Goal: Task Accomplishment & Management: Use online tool/utility

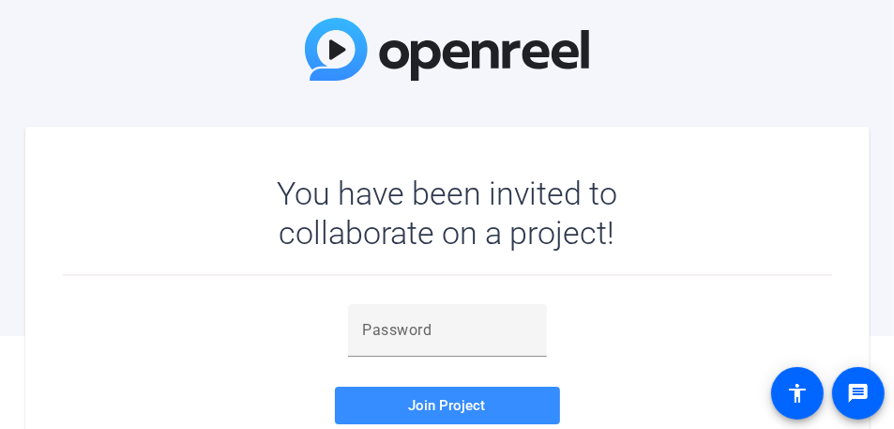
scroll to position [188, 0]
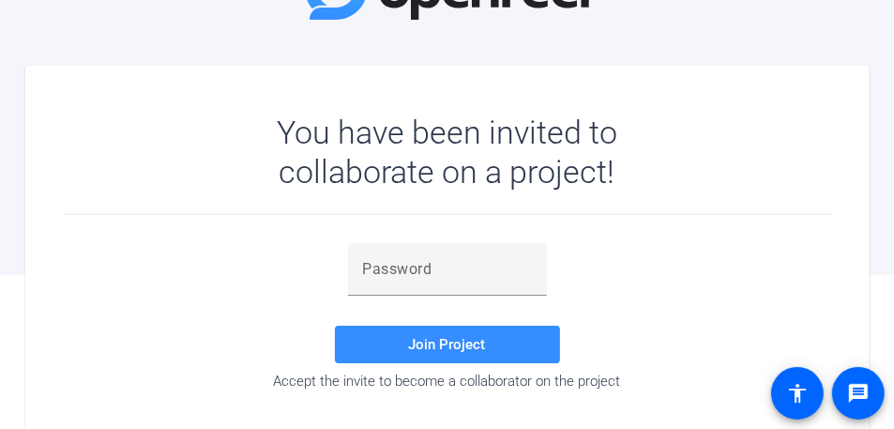
scroll to position [188, 0]
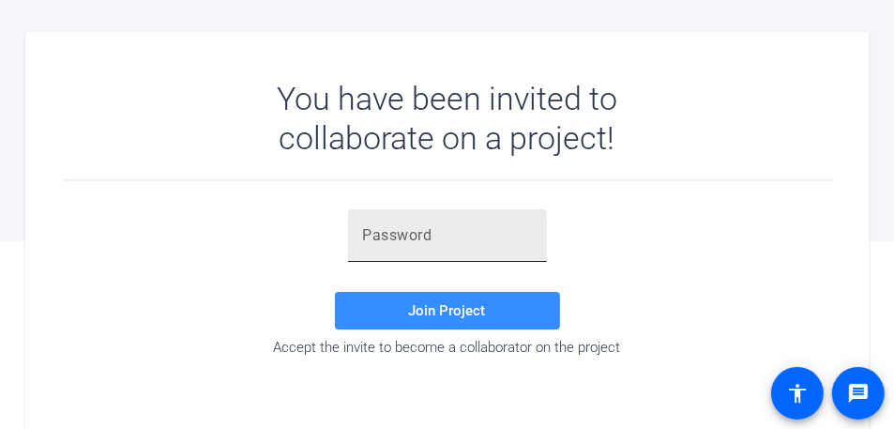
click at [394, 244] on input "text" at bounding box center [447, 235] width 169 height 23
paste input "fa-72."
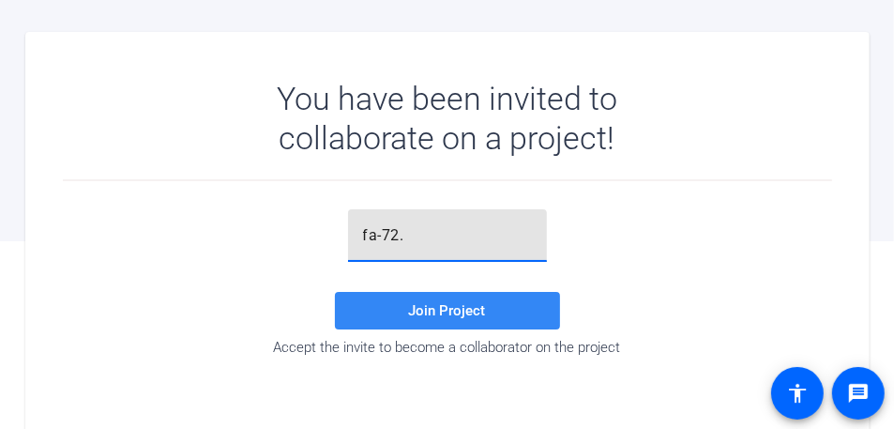
click at [421, 310] on span "Join Project" at bounding box center [447, 310] width 77 height 17
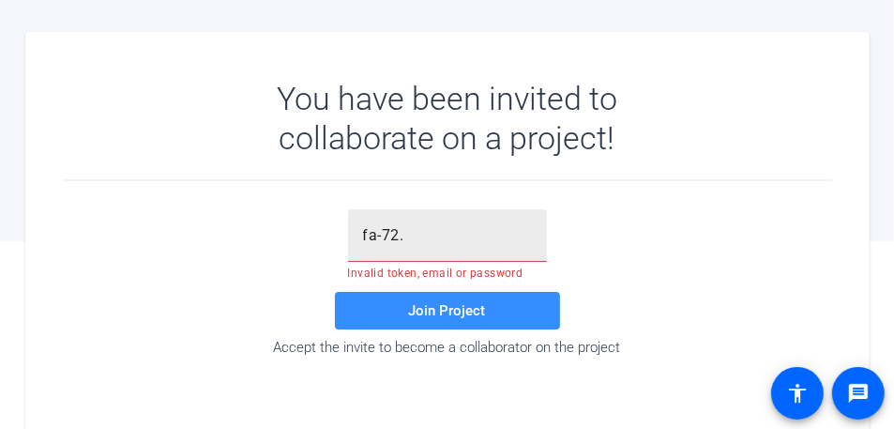
click at [415, 234] on input "fa-72." at bounding box center [447, 235] width 169 height 23
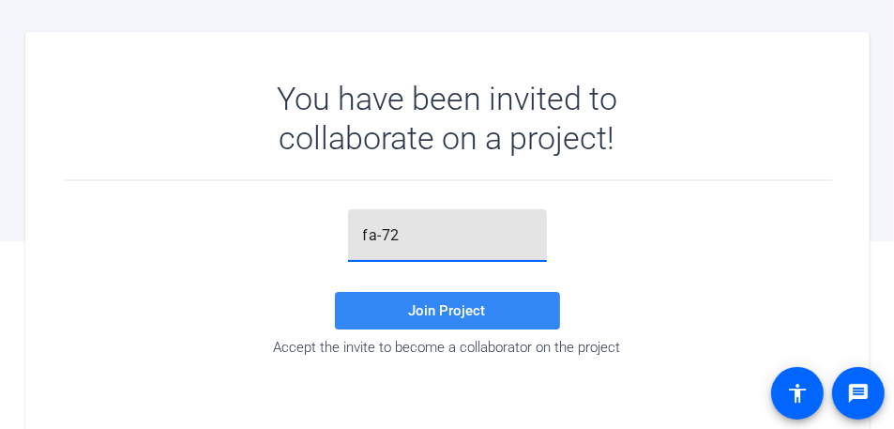
click at [371, 311] on span at bounding box center [447, 310] width 225 height 45
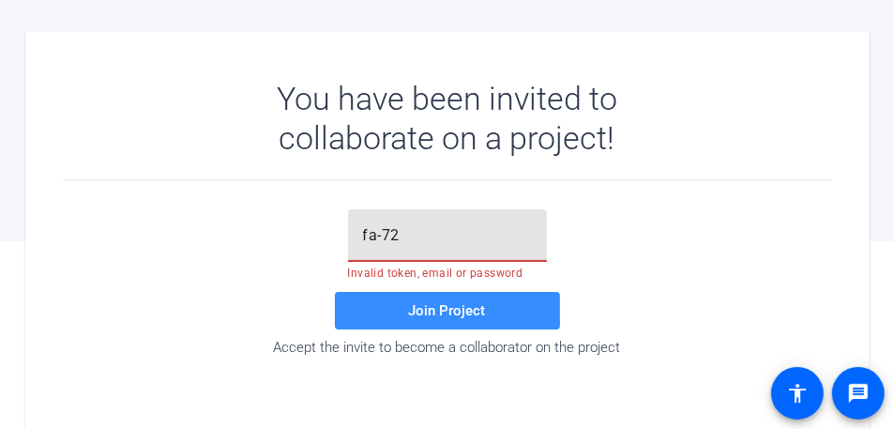
click at [398, 236] on input "fa-72" at bounding box center [447, 235] width 169 height 23
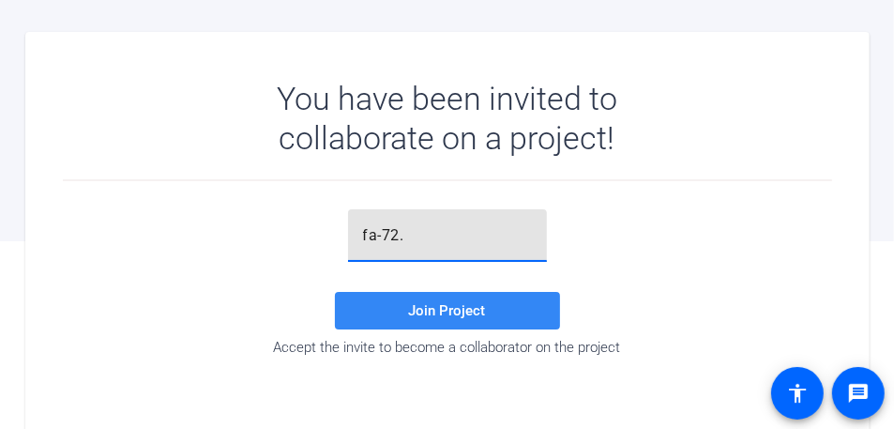
type input "fa-72."
click at [399, 308] on span at bounding box center [447, 310] width 225 height 45
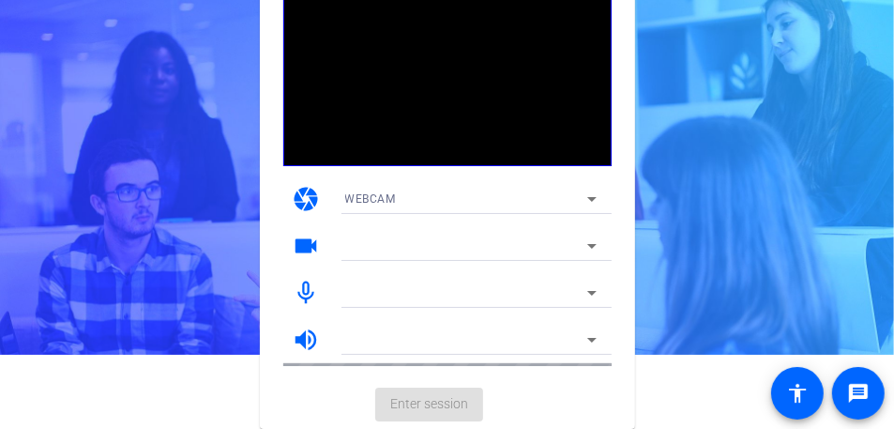
scroll to position [73, 0]
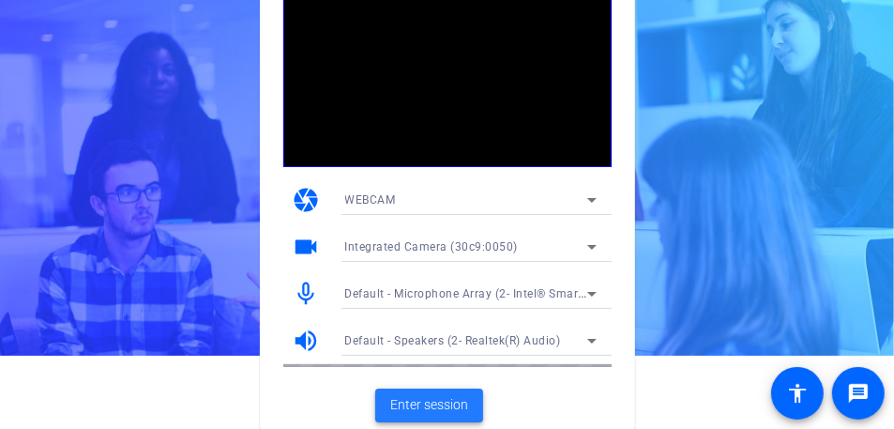
click at [428, 403] on span "Enter session" at bounding box center [429, 405] width 78 height 20
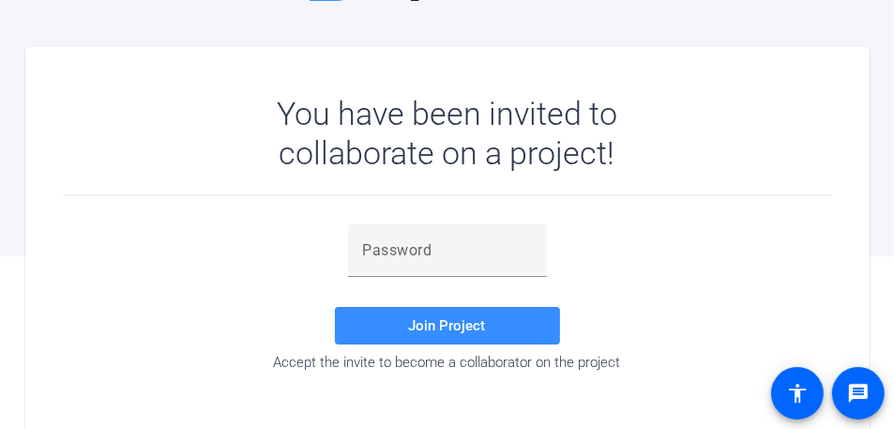
scroll to position [192, 0]
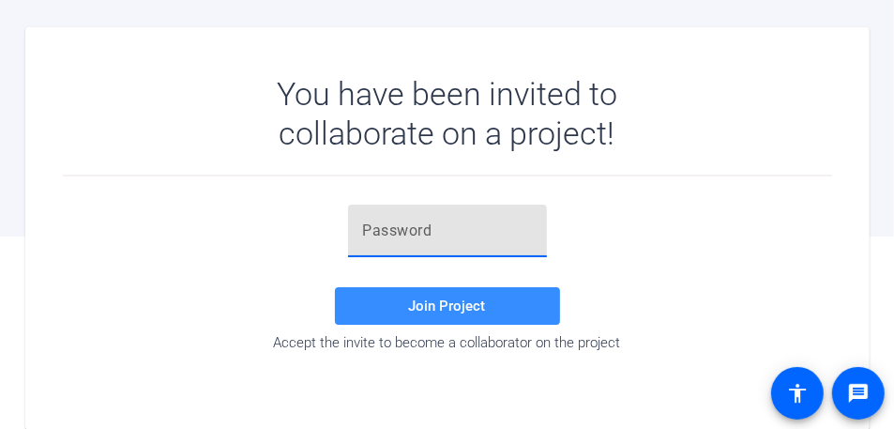
click at [395, 222] on input "text" at bounding box center [447, 230] width 169 height 23
paste input "fa-72."
type input "fa-72."
click at [425, 301] on span "Join Project" at bounding box center [447, 305] width 77 height 17
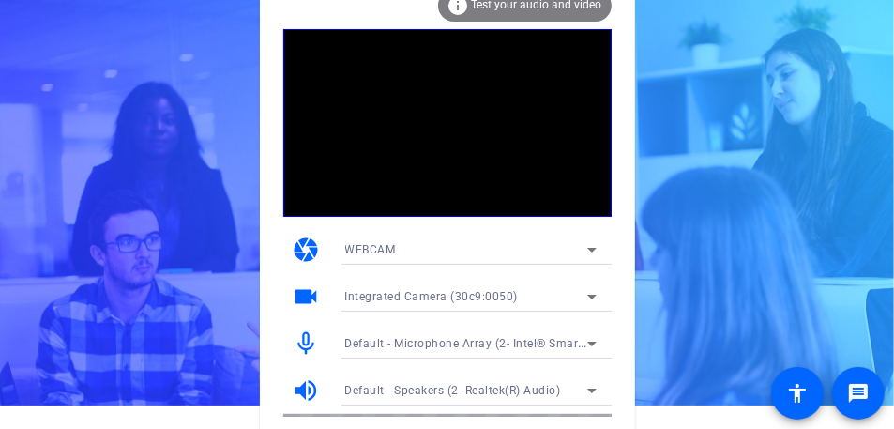
scroll to position [73, 0]
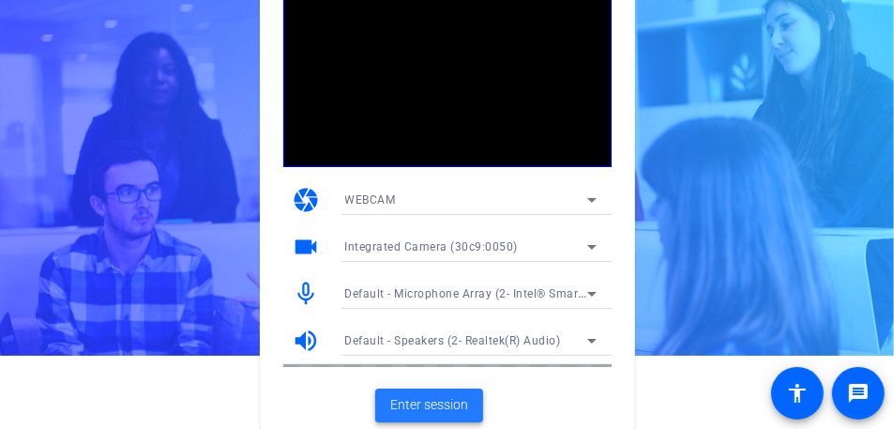
click at [431, 398] on span "Enter session" at bounding box center [429, 405] width 78 height 20
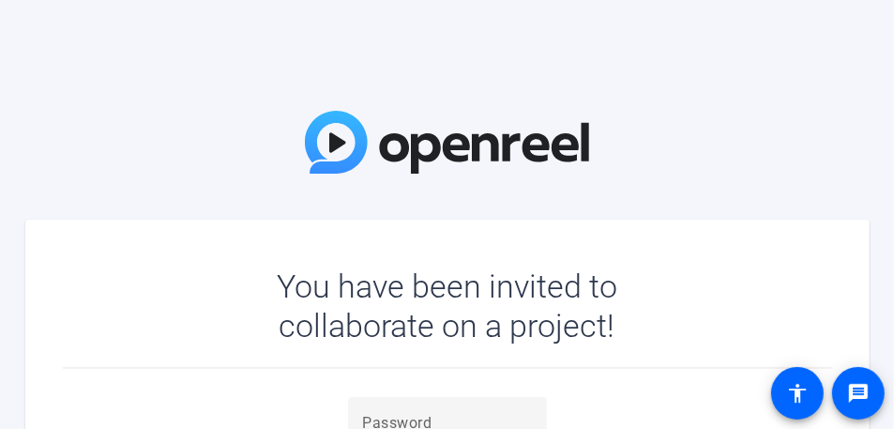
scroll to position [192, 0]
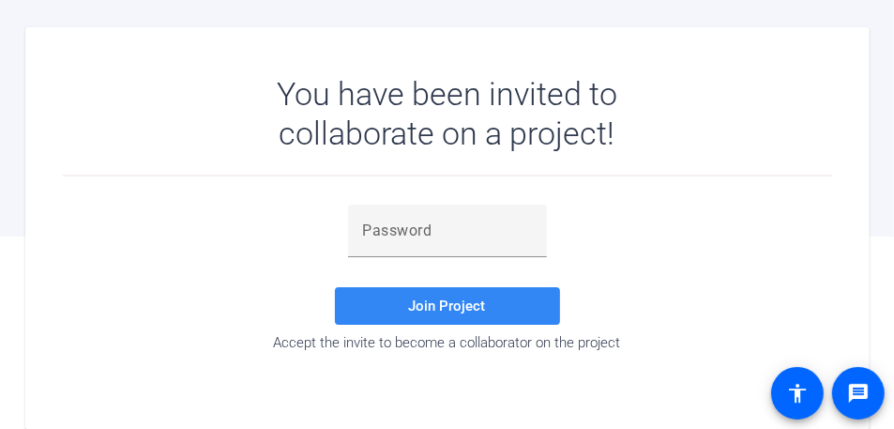
click at [468, 311] on span "Join Project" at bounding box center [447, 305] width 77 height 17
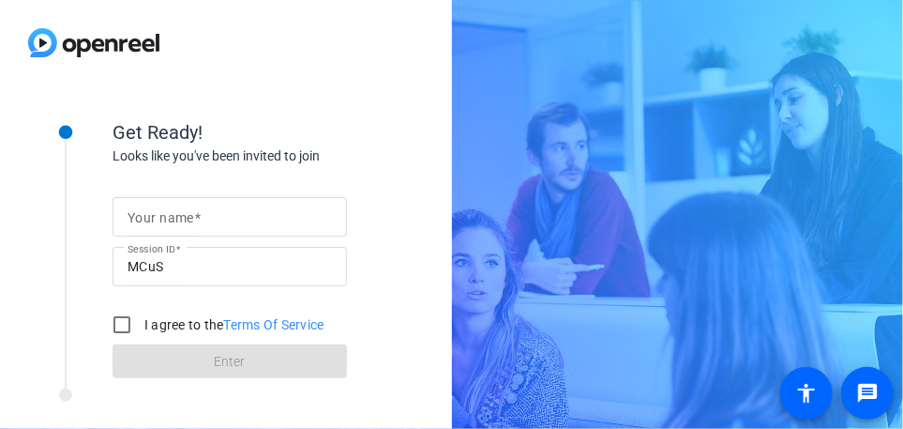
click at [166, 210] on mat-label "Your name" at bounding box center [161, 217] width 67 height 15
click at [166, 210] on input "Your name" at bounding box center [230, 216] width 204 height 23
type input "Keith"
click at [122, 323] on input "I agree to the Terms Of Service" at bounding box center [122, 325] width 38 height 38
checkbox input "true"
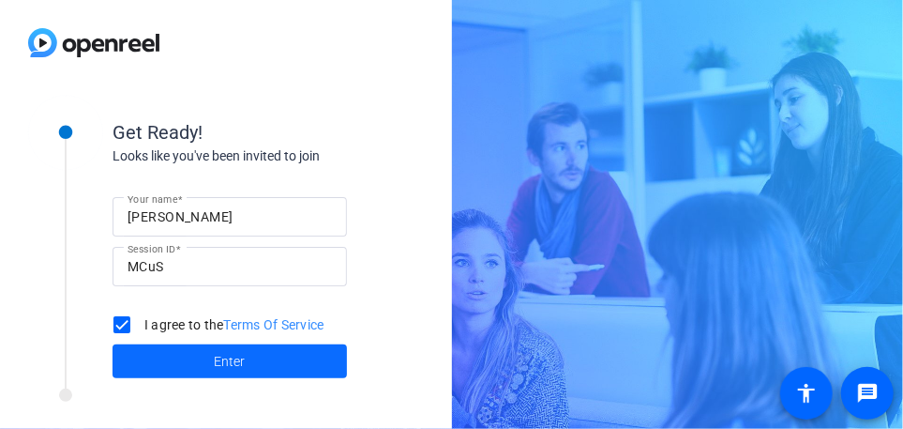
click at [218, 361] on span "Enter" at bounding box center [230, 362] width 31 height 20
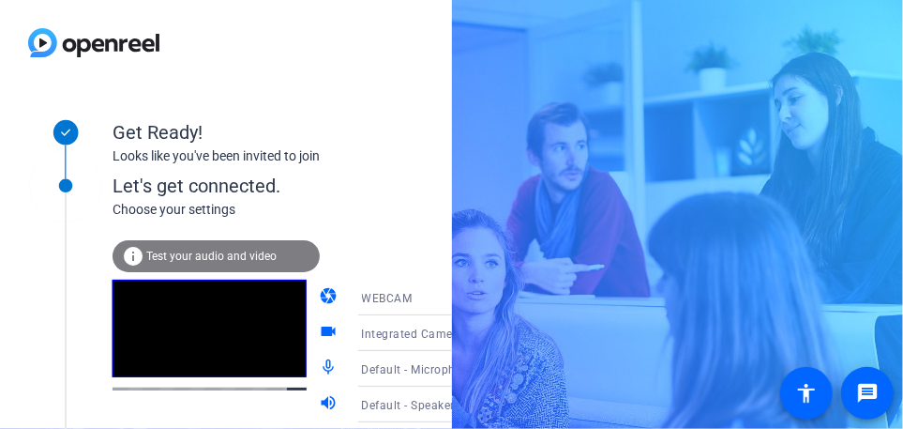
click at [199, 250] on span "Test your audio and video" at bounding box center [211, 256] width 130 height 13
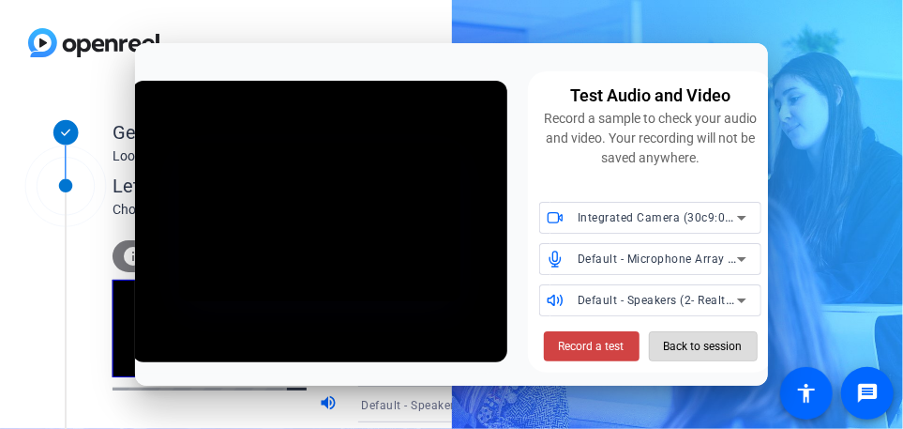
click at [669, 342] on span "Back to session" at bounding box center [703, 346] width 79 height 36
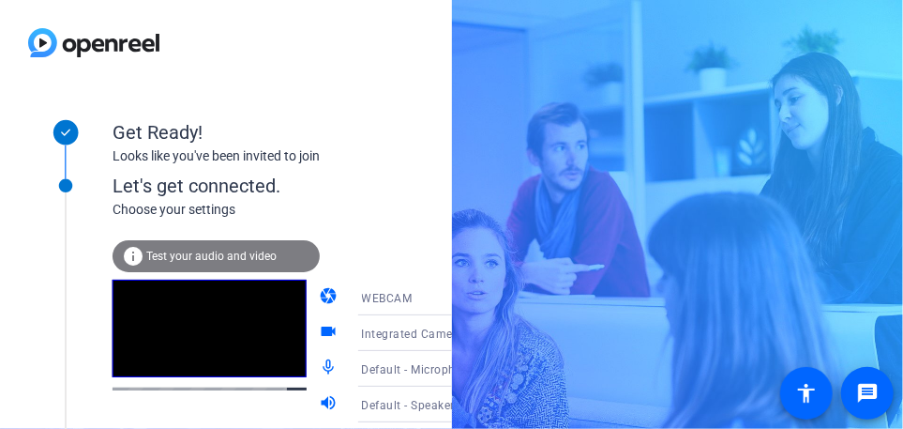
click at [204, 252] on span "Test your audio and video" at bounding box center [211, 256] width 130 height 13
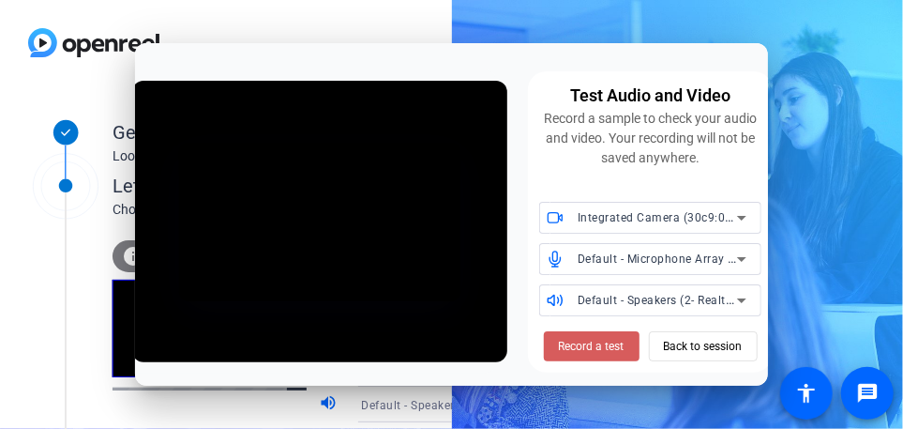
click at [586, 344] on span "Record a test" at bounding box center [592, 346] width 66 height 17
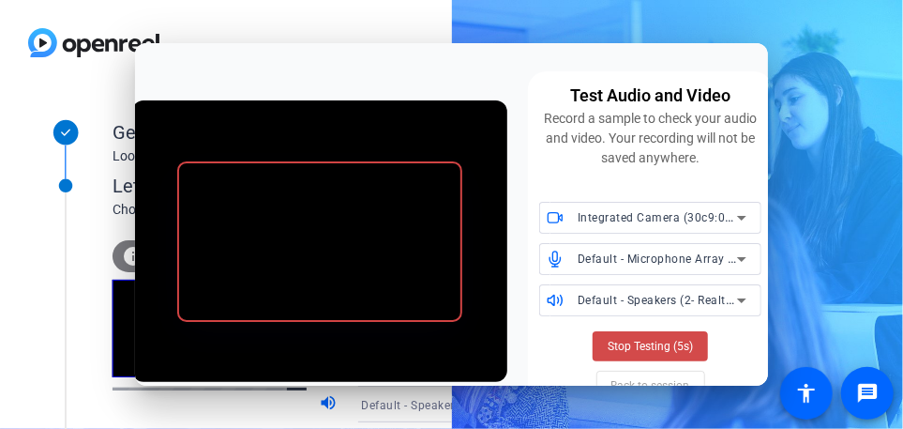
click at [625, 348] on span "Stop Testing (5s)" at bounding box center [650, 346] width 85 height 17
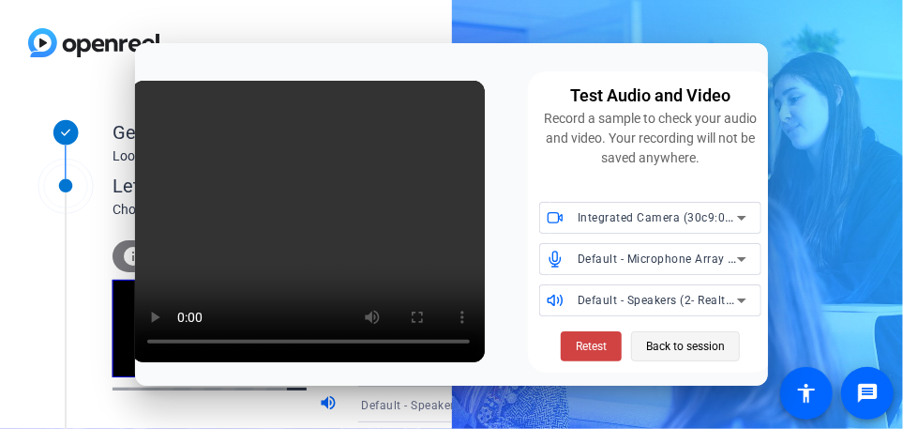
click at [674, 344] on span "Back to session" at bounding box center [685, 346] width 79 height 36
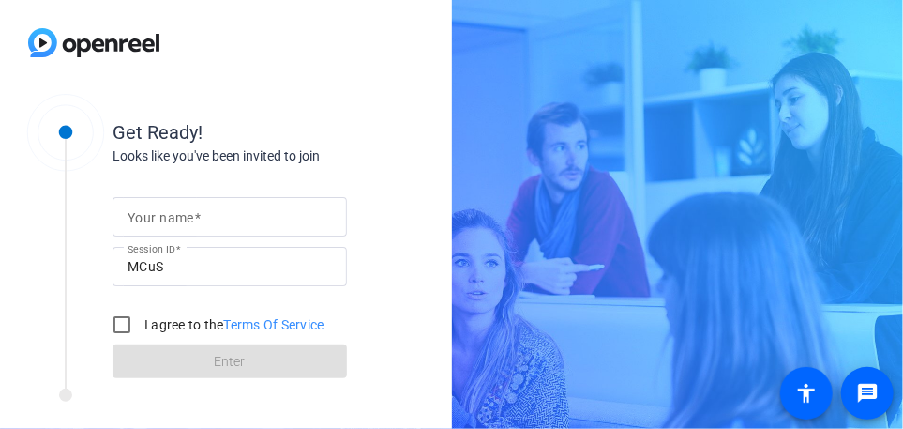
click at [190, 219] on mat-label "Your name" at bounding box center [161, 217] width 67 height 15
click at [190, 219] on input "Your name" at bounding box center [230, 216] width 204 height 23
type input "[PERSON_NAME]"
click at [118, 318] on input "I agree to the Terms Of Service" at bounding box center [122, 325] width 38 height 38
checkbox input "true"
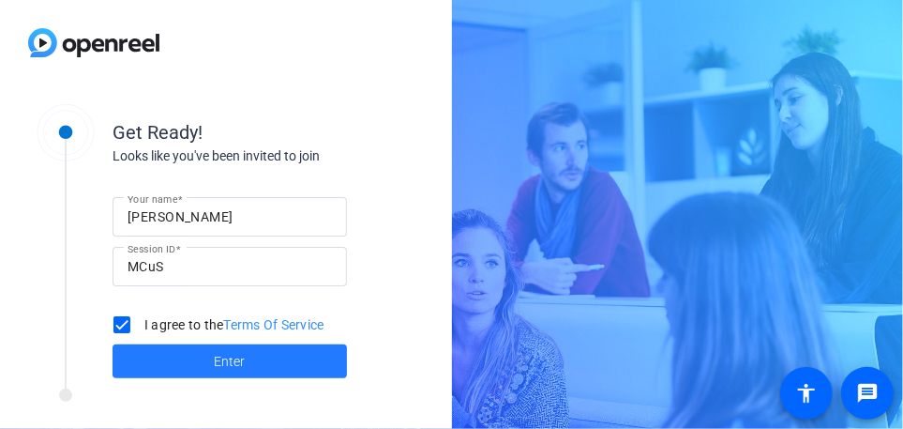
click at [225, 358] on span "Enter" at bounding box center [230, 362] width 31 height 20
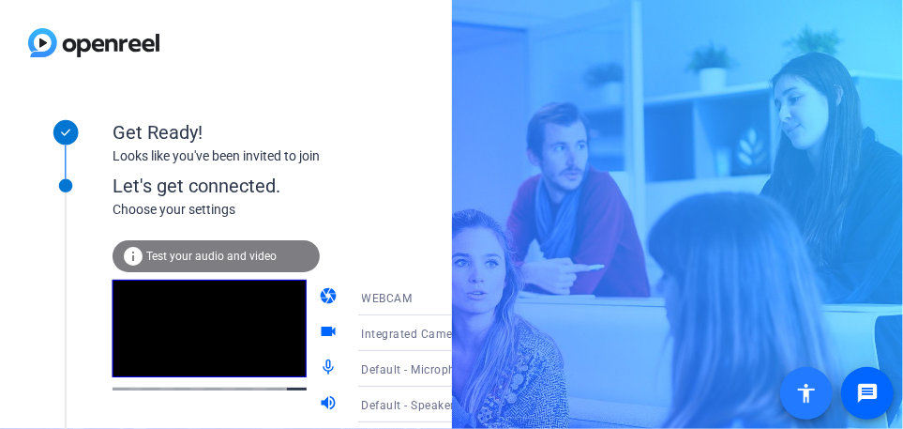
click at [811, 393] on mat-icon "accessibility" at bounding box center [806, 393] width 23 height 23
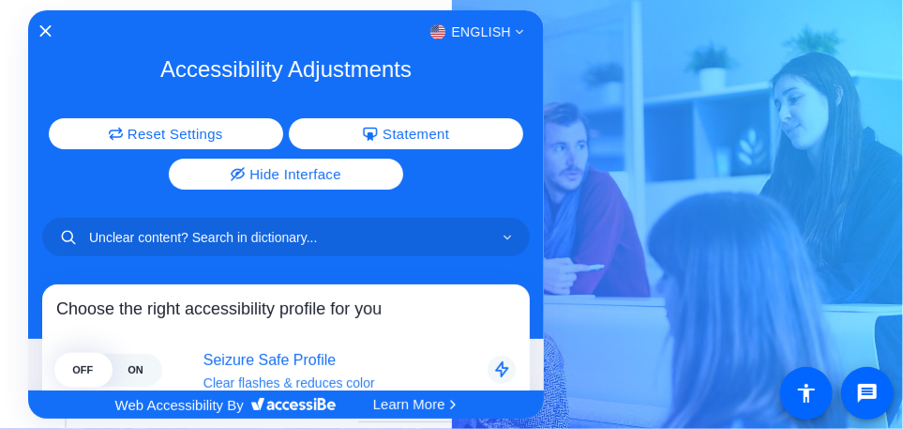
scroll to position [375, 0]
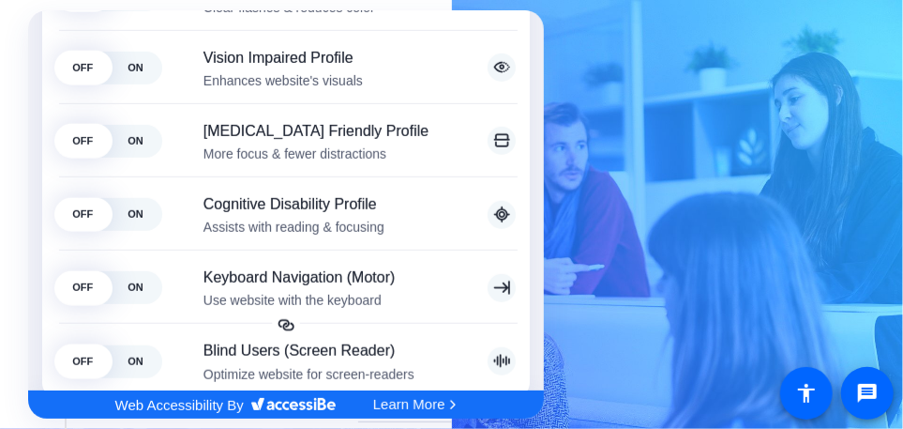
click at [859, 388] on div at bounding box center [451, 214] width 903 height 429
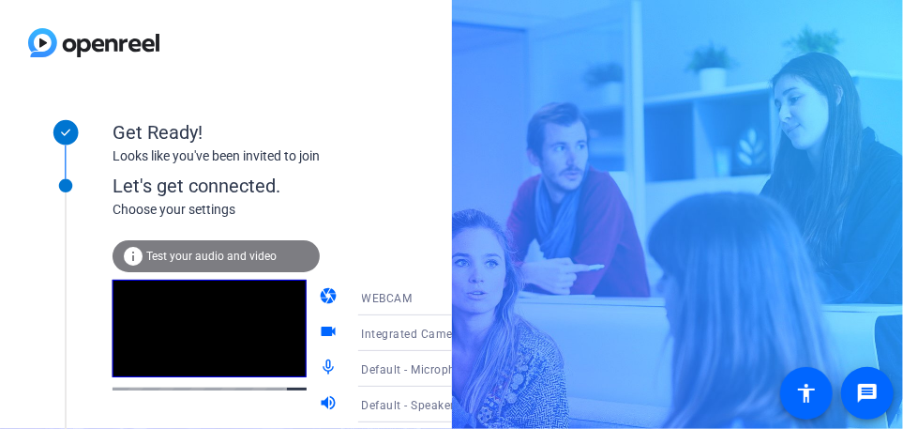
scroll to position [0, 0]
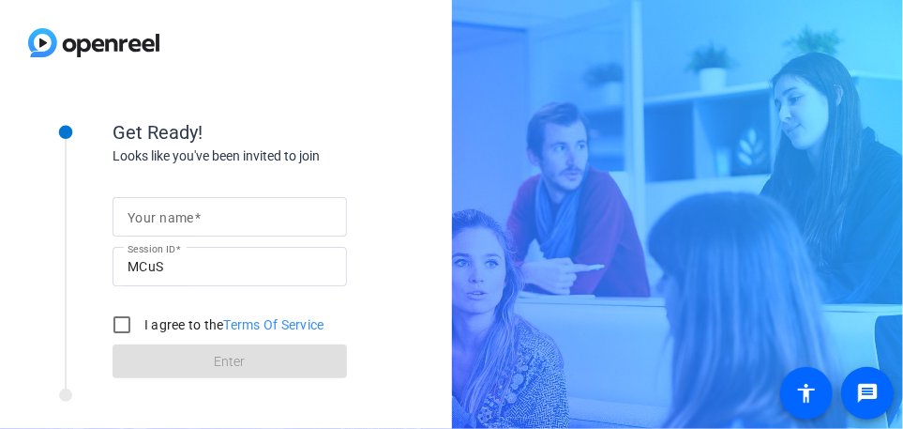
click at [149, 219] on mat-label "Your name" at bounding box center [161, 217] width 67 height 15
click at [149, 219] on input "Your name" at bounding box center [230, 216] width 204 height 23
type input "[PERSON_NAME]"
click at [129, 322] on input "I agree to the Terms Of Service" at bounding box center [122, 325] width 38 height 38
checkbox input "true"
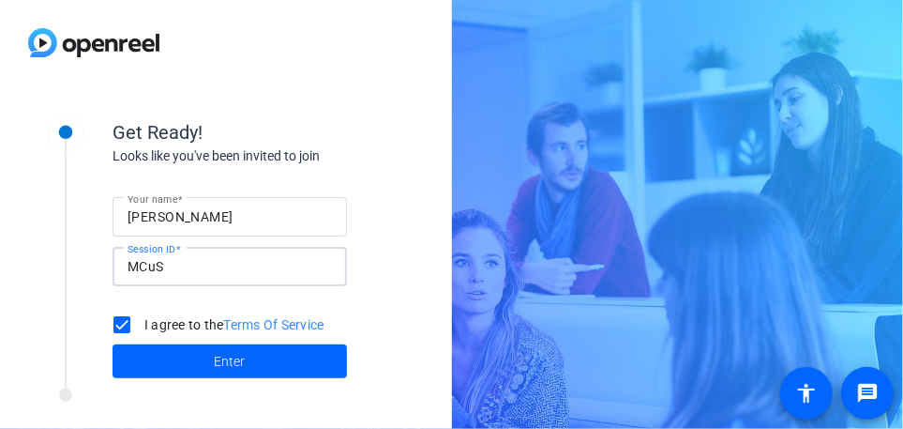
click at [137, 267] on input "MCuS" at bounding box center [230, 266] width 204 height 23
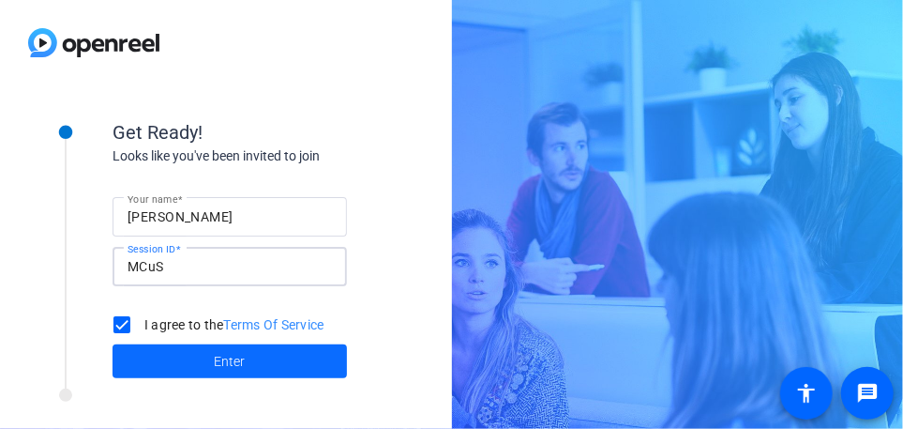
click at [209, 357] on span at bounding box center [230, 361] width 234 height 45
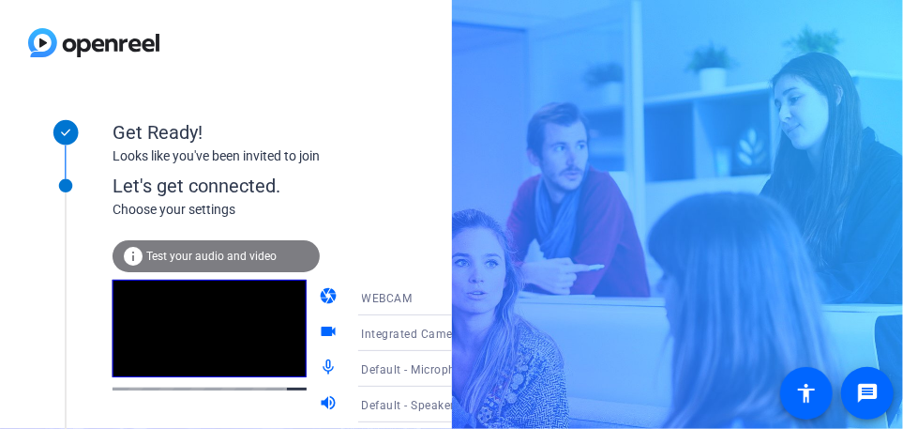
click at [320, 328] on mat-icon "videocam" at bounding box center [331, 333] width 23 height 23
click at [241, 408] on div at bounding box center [210, 351] width 194 height 143
click at [374, 332] on span "Integrated Camera (30c9:0050)" at bounding box center [449, 332] width 174 height 15
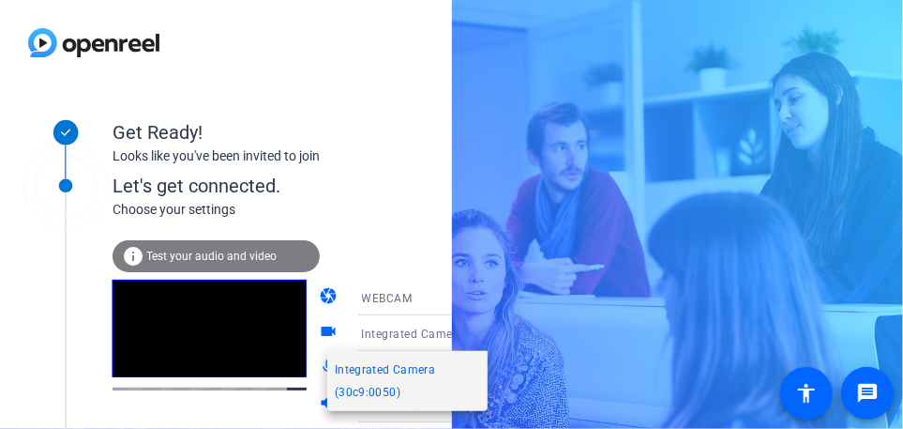
click at [373, 368] on span "Integrated Camera (30c9:0050)" at bounding box center [407, 380] width 145 height 45
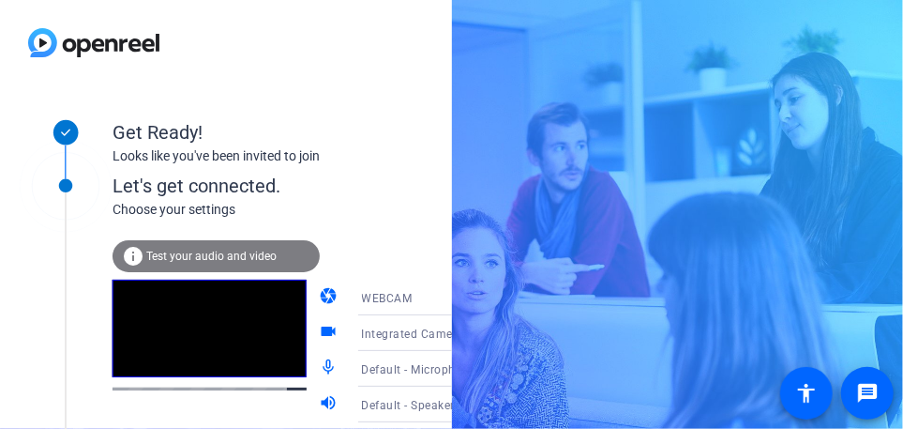
click at [365, 370] on span "Default - Microphone Array (2- Intel® Smart Sound Technology for Digital Microp…" at bounding box center [601, 368] width 479 height 15
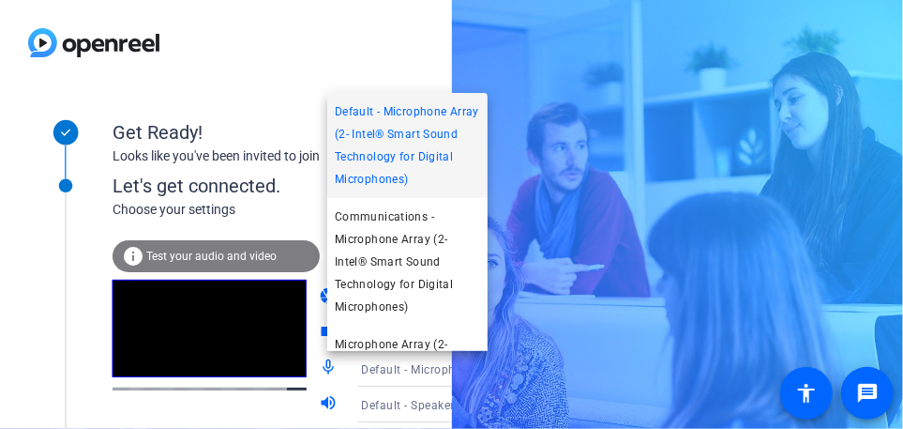
click at [356, 147] on span "Default - Microphone Array (2- Intel® Smart Sound Technology for Digital Microp…" at bounding box center [407, 145] width 145 height 90
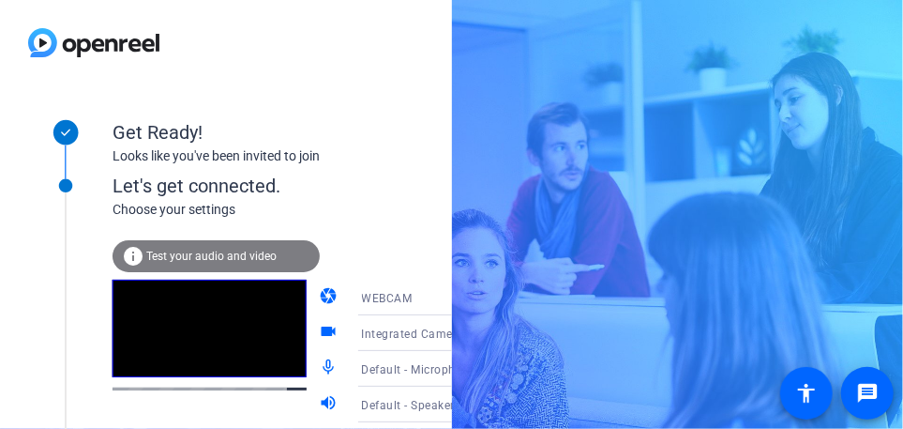
click at [196, 354] on video at bounding box center [210, 329] width 194 height 98
click at [184, 257] on span "Test your audio and video" at bounding box center [211, 256] width 130 height 13
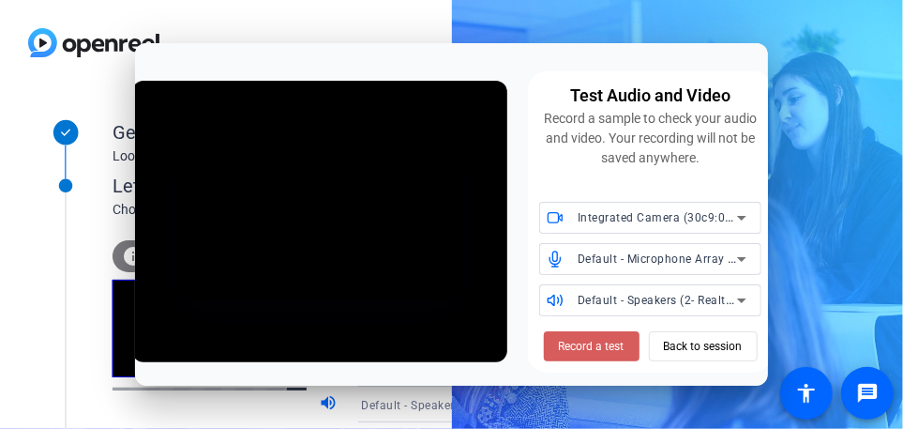
click at [595, 343] on span "Record a test" at bounding box center [592, 346] width 66 height 17
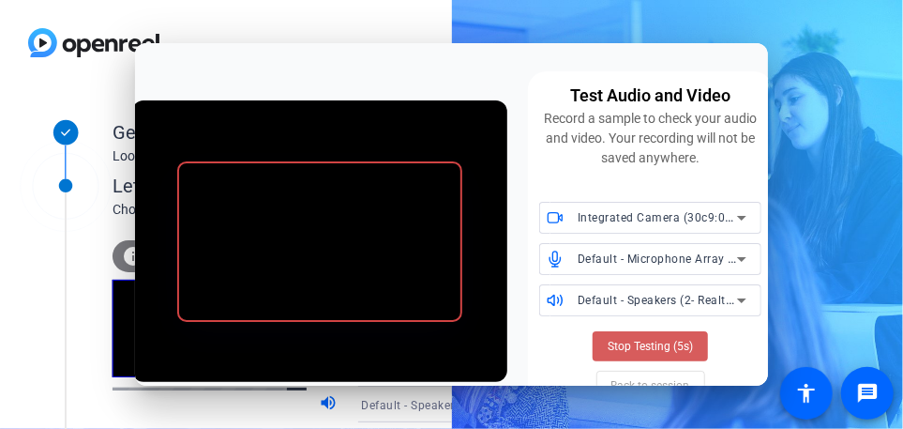
click at [645, 349] on span "Stop Testing (5s)" at bounding box center [650, 346] width 85 height 17
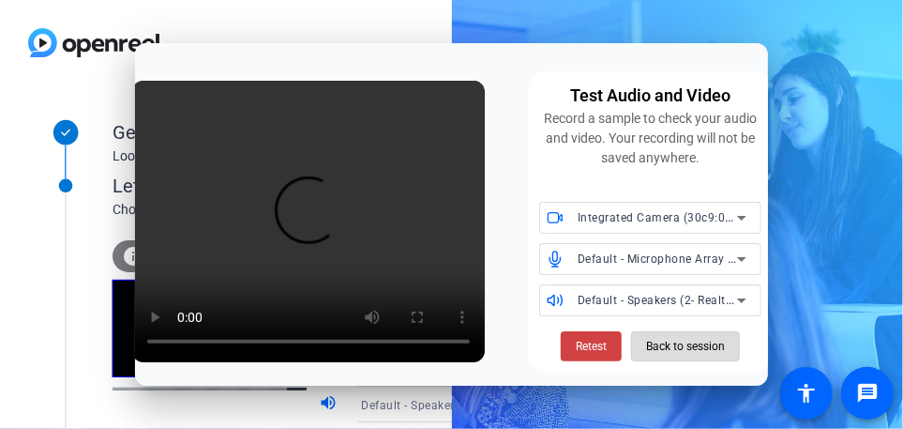
click at [703, 347] on span "Back to session" at bounding box center [685, 346] width 79 height 36
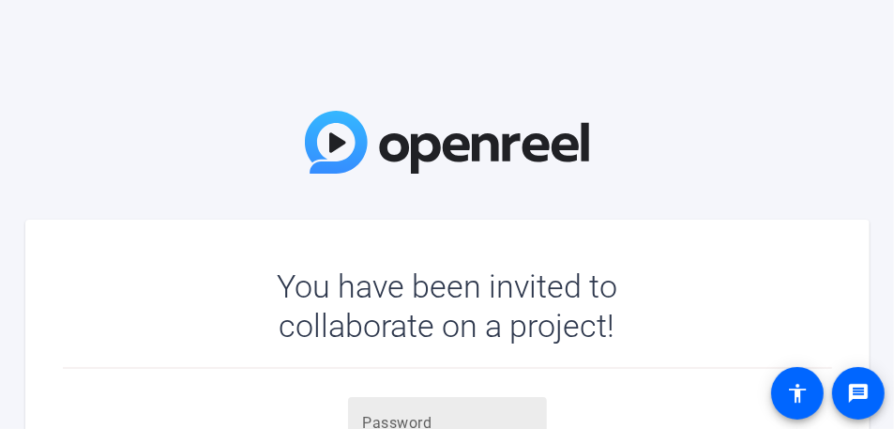
click at [450, 418] on input "text" at bounding box center [447, 423] width 169 height 23
type input "fa-72."
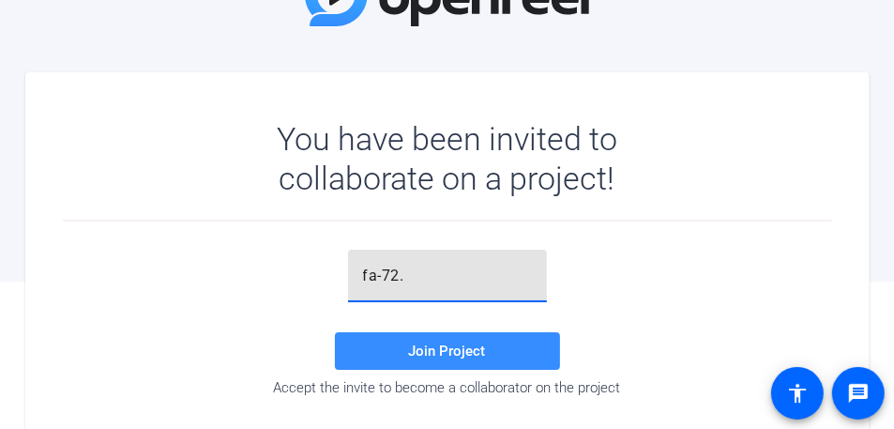
scroll to position [192, 0]
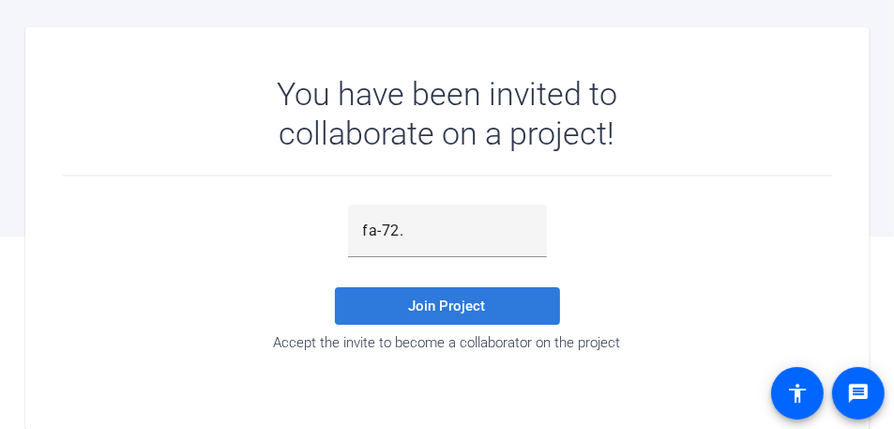
click at [423, 308] on span "Join Project" at bounding box center [447, 305] width 77 height 17
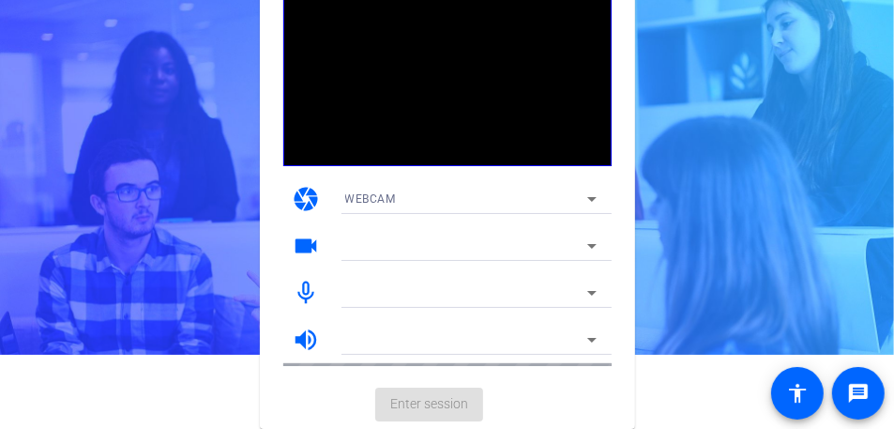
scroll to position [73, 0]
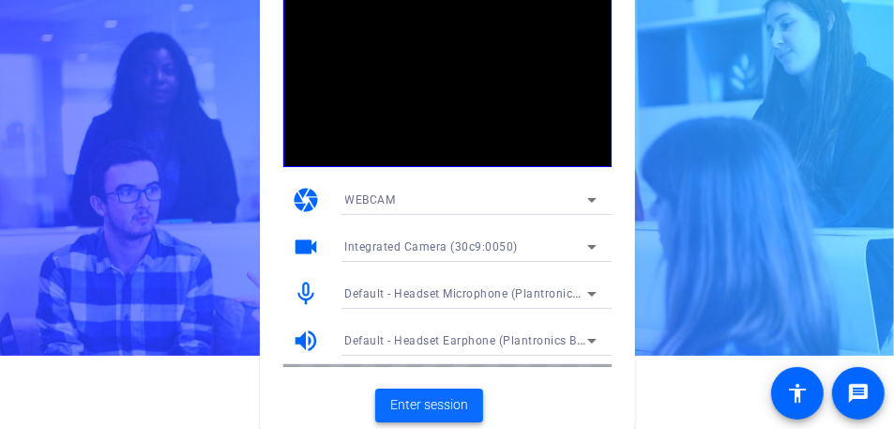
click at [419, 400] on span "Enter session" at bounding box center [429, 405] width 78 height 20
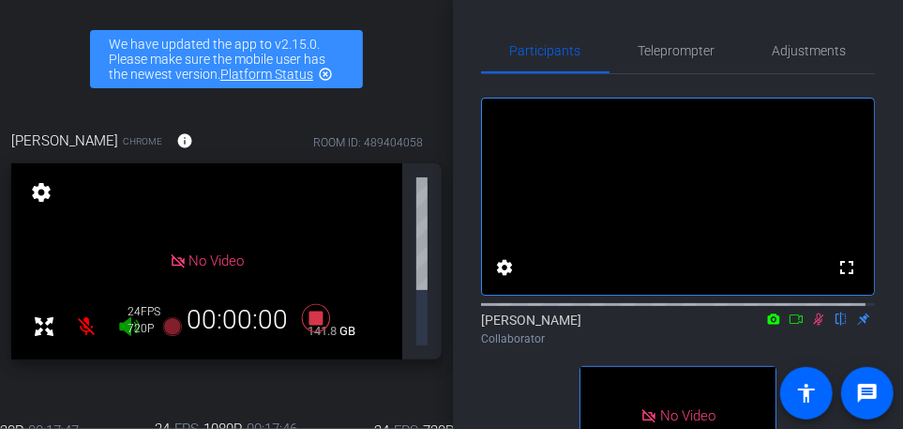
click at [789, 325] on icon at bounding box center [796, 318] width 15 height 13
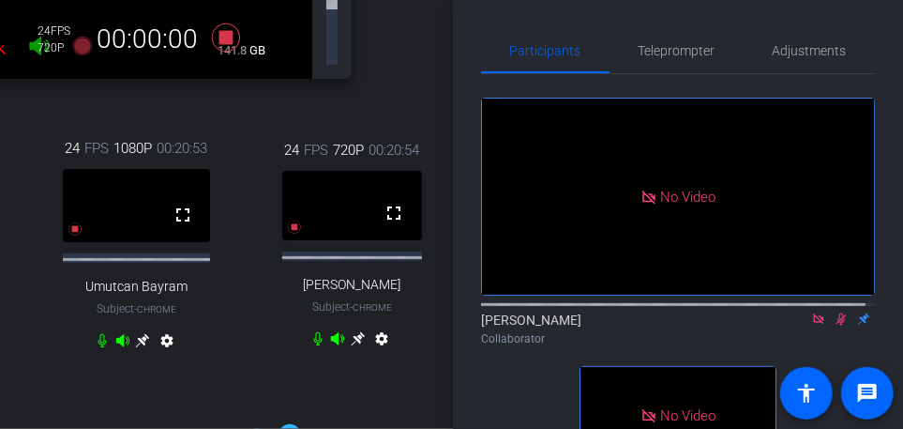
scroll to position [280, 0]
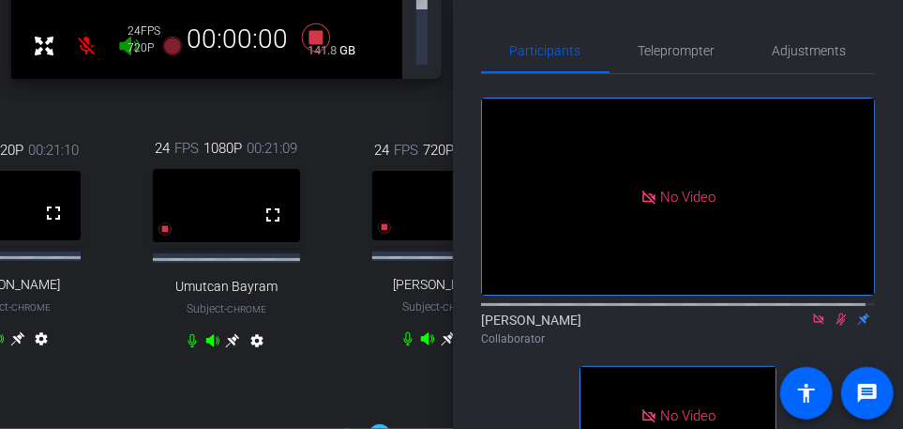
drag, startPoint x: 131, startPoint y: 332, endPoint x: 189, endPoint y: 334, distance: 57.2
click at [189, 334] on div "24 FPS 1080P 00:21:09 fullscreen Umutcan Bayram Subject - Chrome settings" at bounding box center [226, 247] width 209 height 280
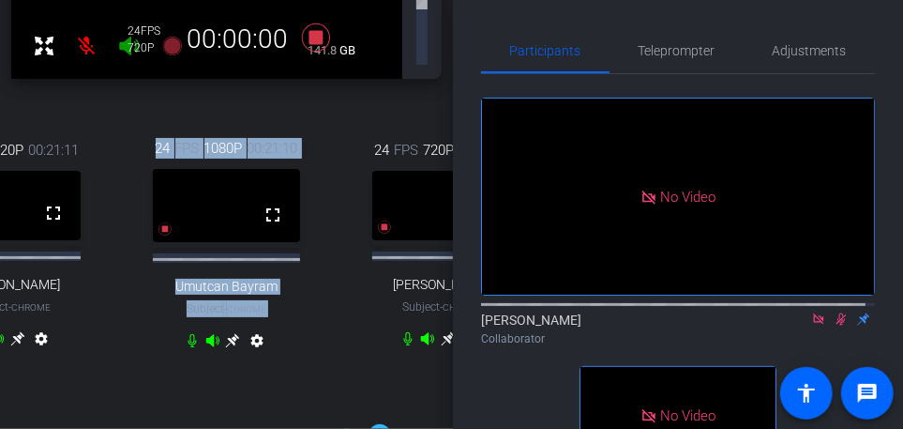
drag, startPoint x: 83, startPoint y: 327, endPoint x: 235, endPoint y: 320, distance: 152.1
click at [235, 320] on div "24 FPS 720P 00:21:11 fullscreen [PERSON_NAME] Subject - Chrome settings 24 FPS …" at bounding box center [226, 247] width 431 height 280
drag, startPoint x: 111, startPoint y: 353, endPoint x: 206, endPoint y: 353, distance: 95.7
click at [206, 353] on div "24 FPS 720P 00:21:14 fullscreen [PERSON_NAME] Subject - Chrome settings 24 FPS …" at bounding box center [226, 247] width 431 height 280
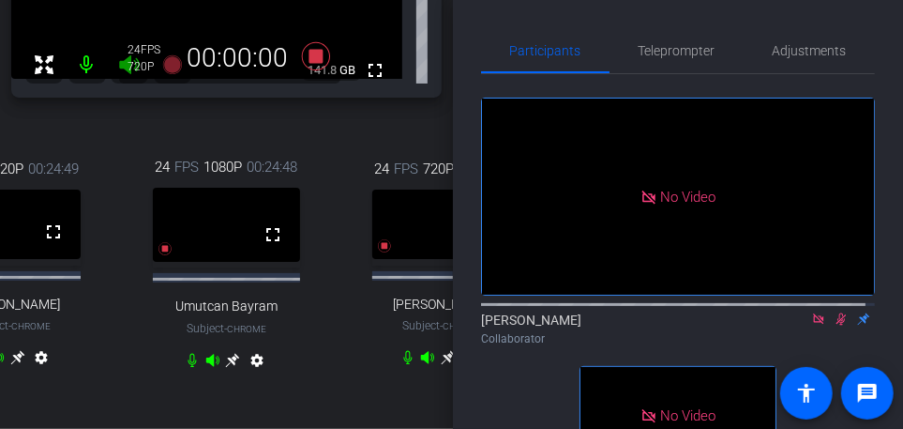
drag, startPoint x: 432, startPoint y: 307, endPoint x: 652, endPoint y: 269, distance: 222.7
click at [648, 273] on div "BMS Podcast: Episode 3 account_box grid_on settings info logout We have updated…" at bounding box center [451, 214] width 903 height 429
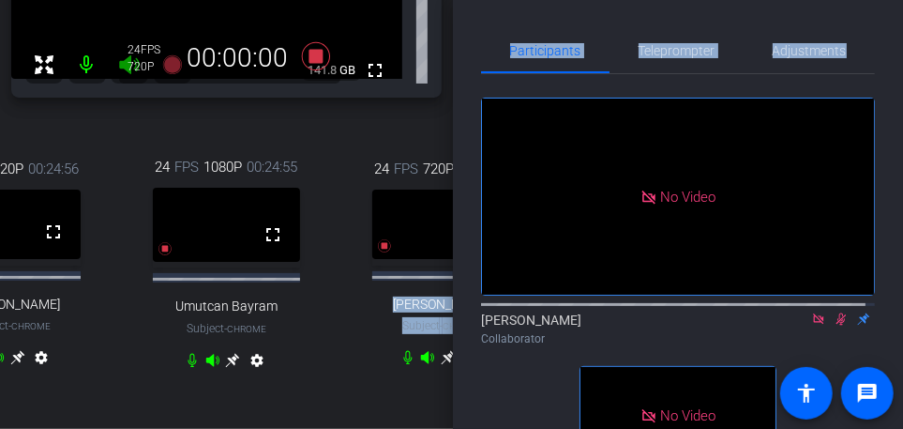
drag, startPoint x: 652, startPoint y: 269, endPoint x: 805, endPoint y: 340, distance: 168.7
click at [811, 325] on icon at bounding box center [818, 318] width 15 height 13
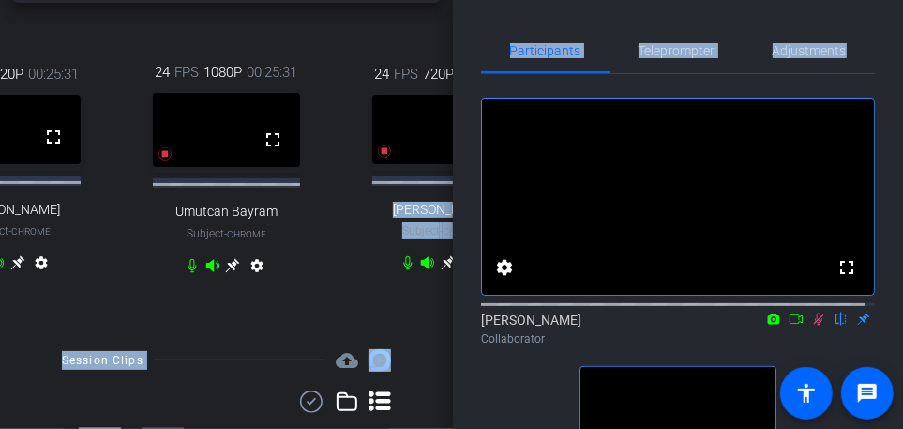
scroll to position [563, 0]
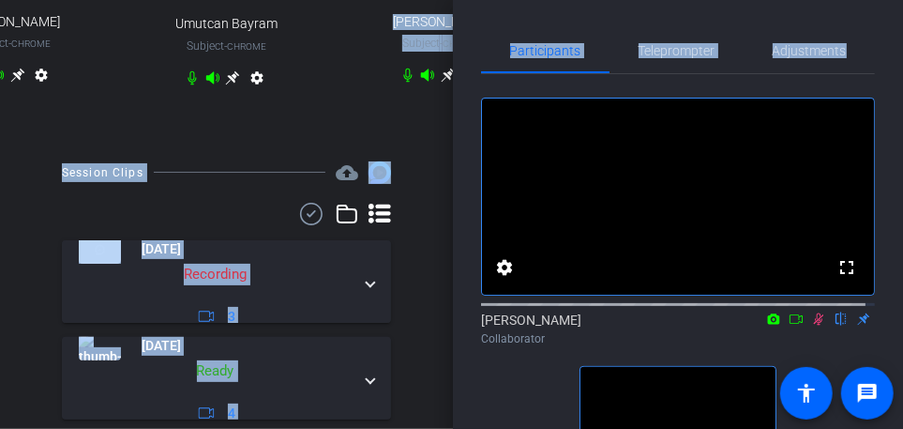
click at [789, 325] on icon at bounding box center [796, 318] width 15 height 13
click at [811, 325] on icon at bounding box center [818, 318] width 15 height 13
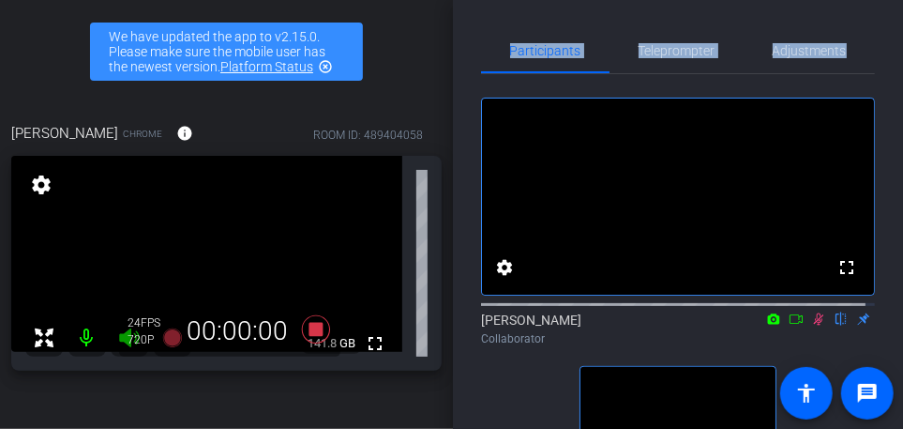
scroll to position [0, 0]
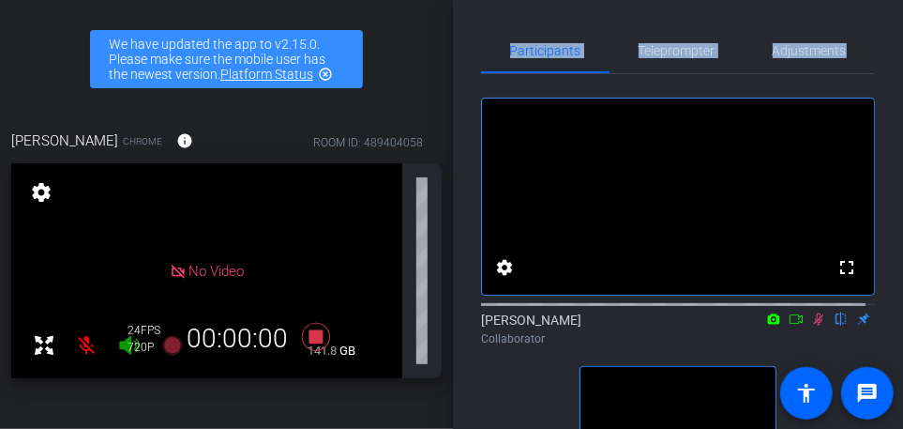
click at [789, 325] on icon at bounding box center [796, 318] width 15 height 13
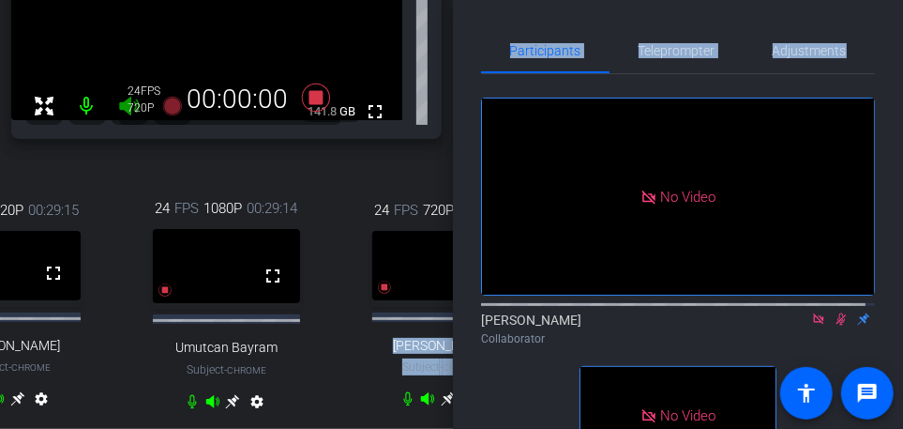
scroll to position [218, 0]
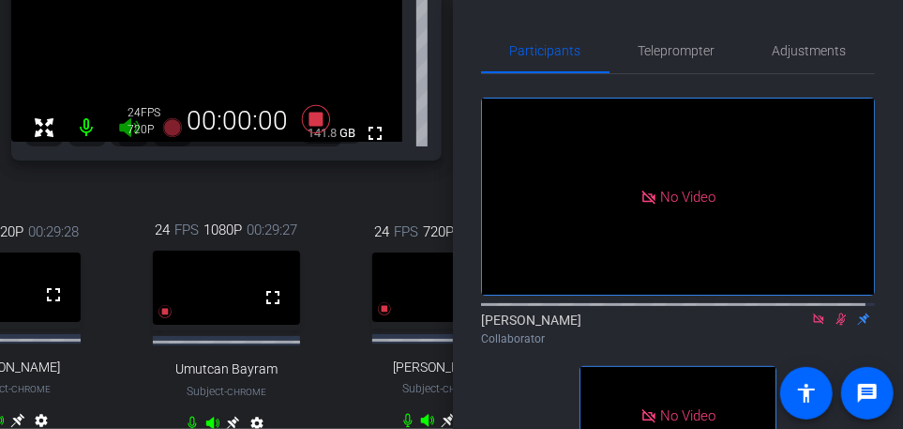
click at [364, 340] on div "24 FPS 720P 00:29:28 fullscreen Gozde Yildirim Elcin Subject - Chrome settings" at bounding box center [442, 328] width 202 height 276
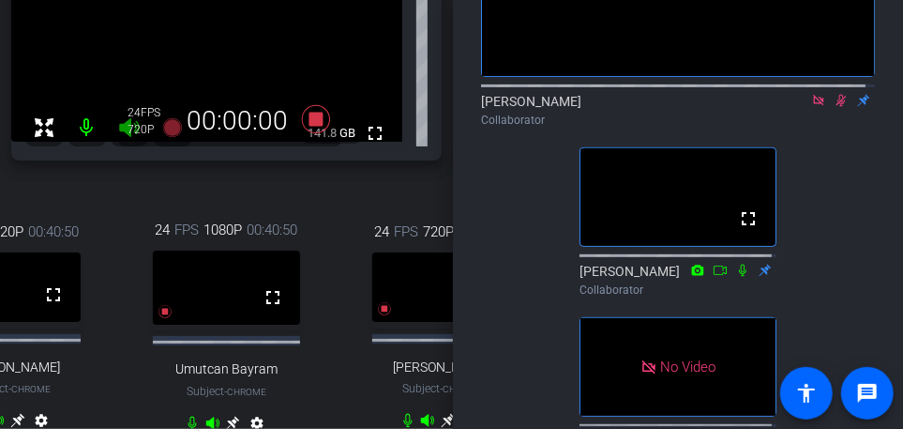
scroll to position [212, 0]
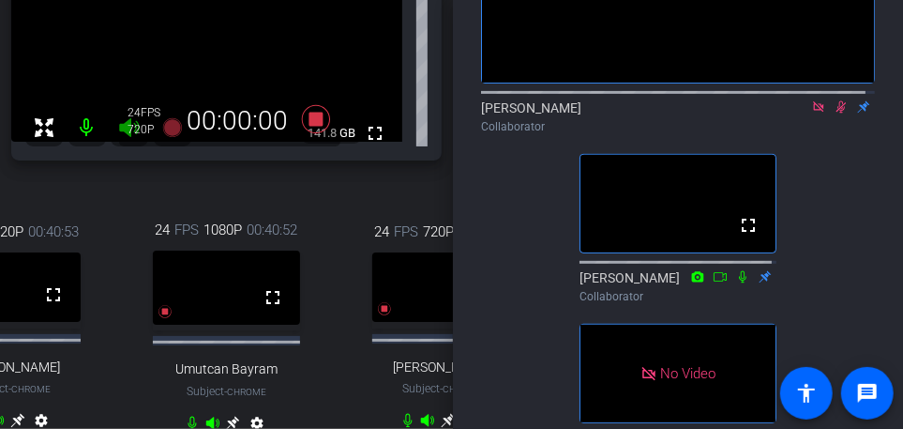
click at [688, 361] on div "No Video" at bounding box center [678, 374] width 195 height 98
click at [687, 305] on div "[PERSON_NAME] Collaborator" at bounding box center [678, 286] width 197 height 37
click at [811, 113] on icon at bounding box center [818, 106] width 15 height 13
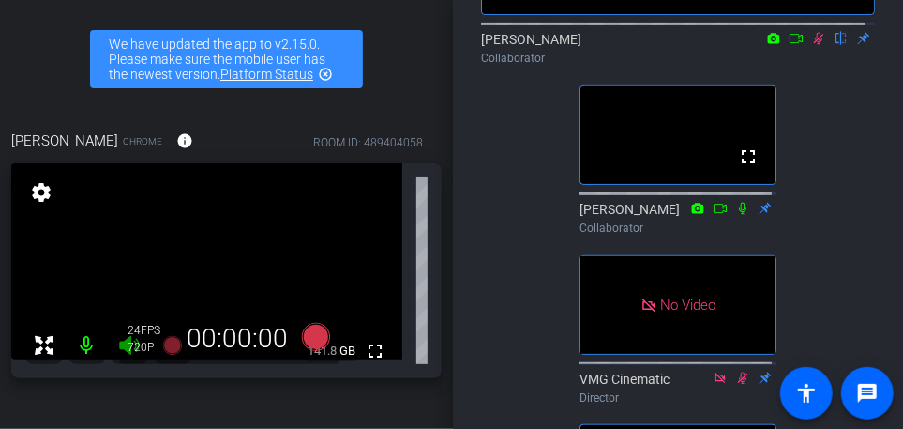
scroll to position [656, 0]
